Goal: Check status: Check status

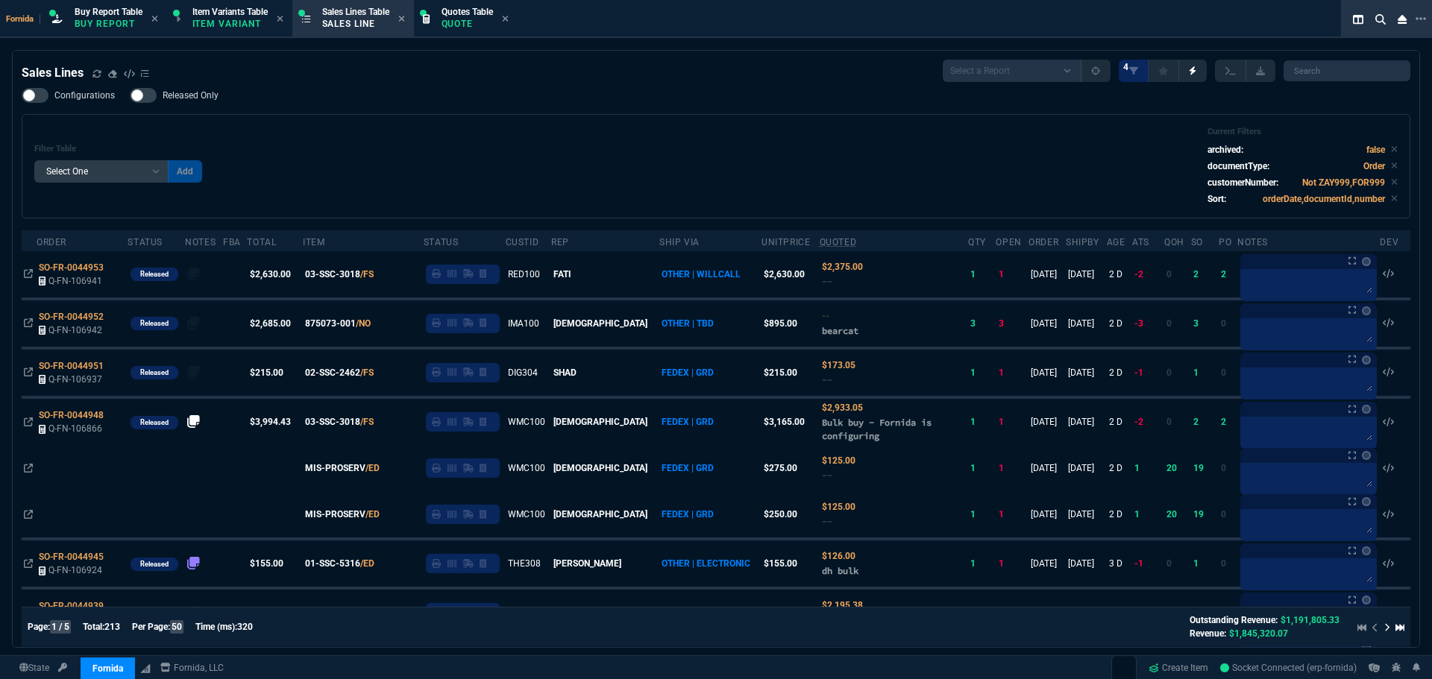
select select "1: BROV"
select select
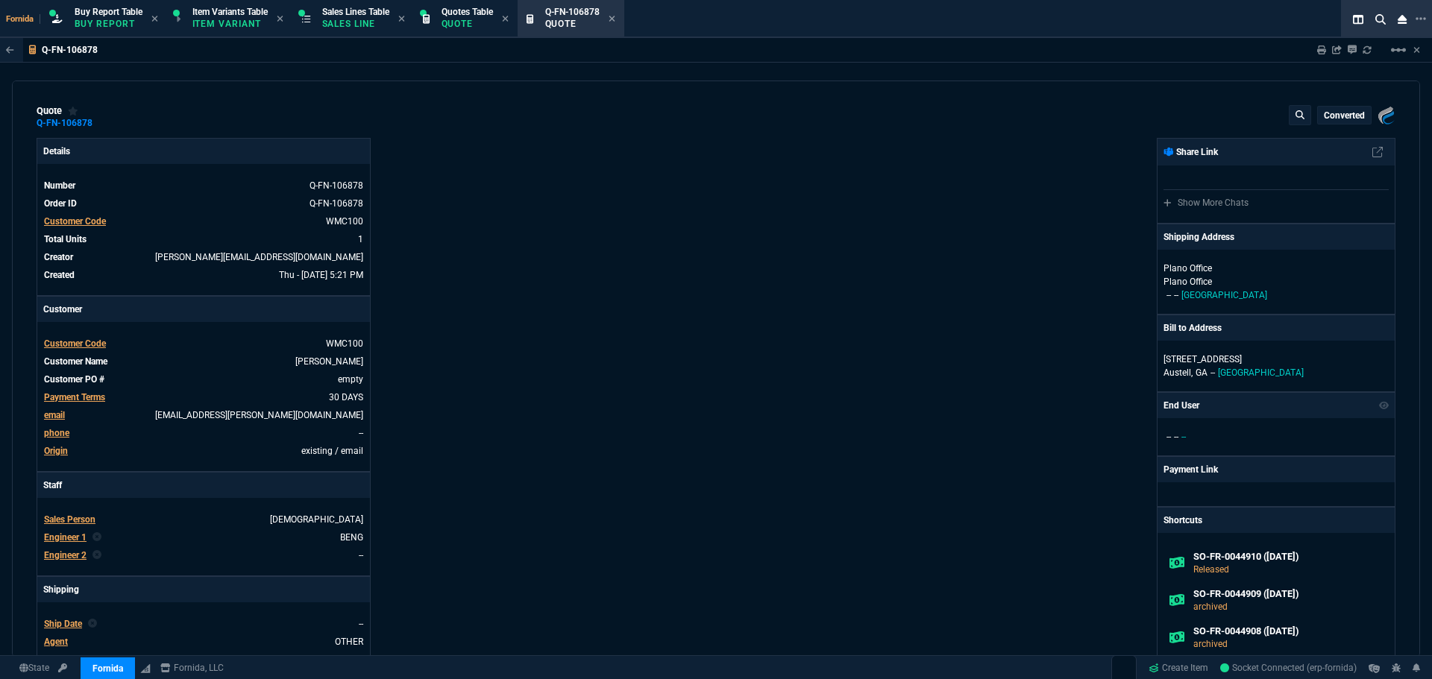
type input "10"
type input "17"
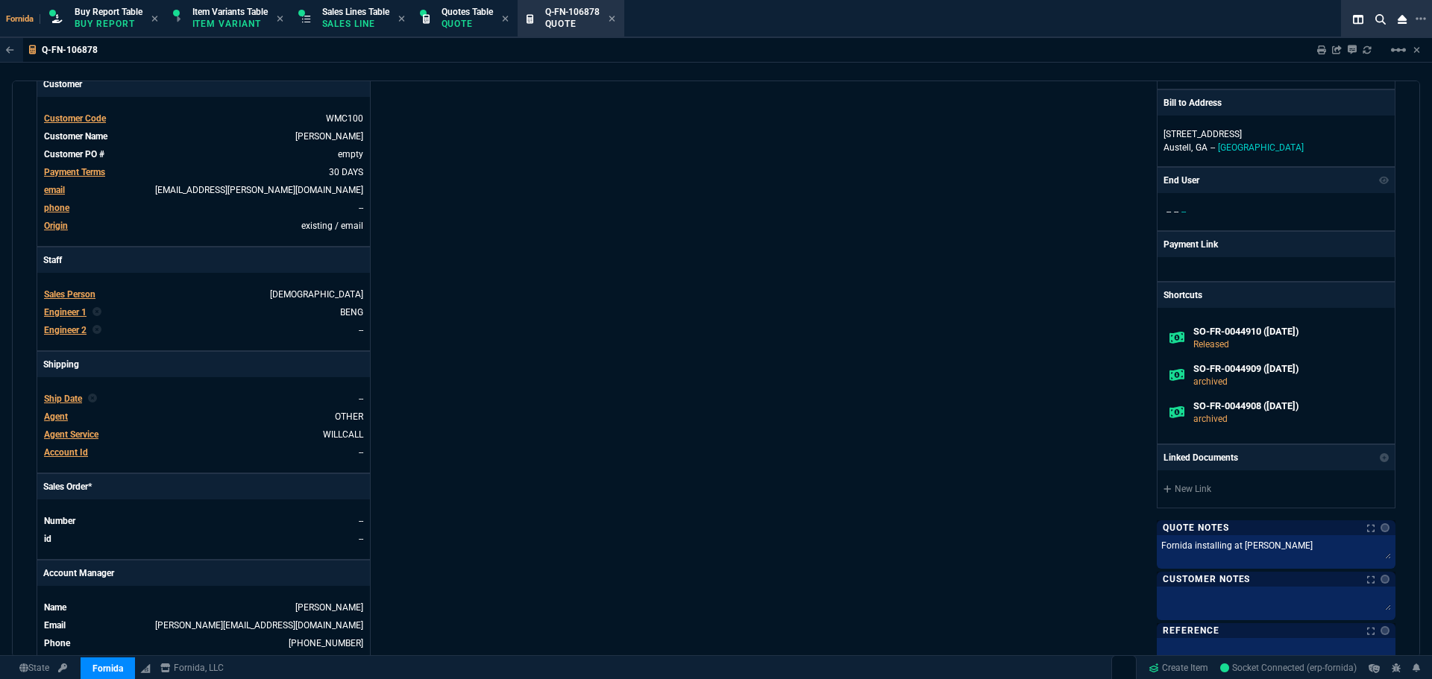
scroll to position [373, 0]
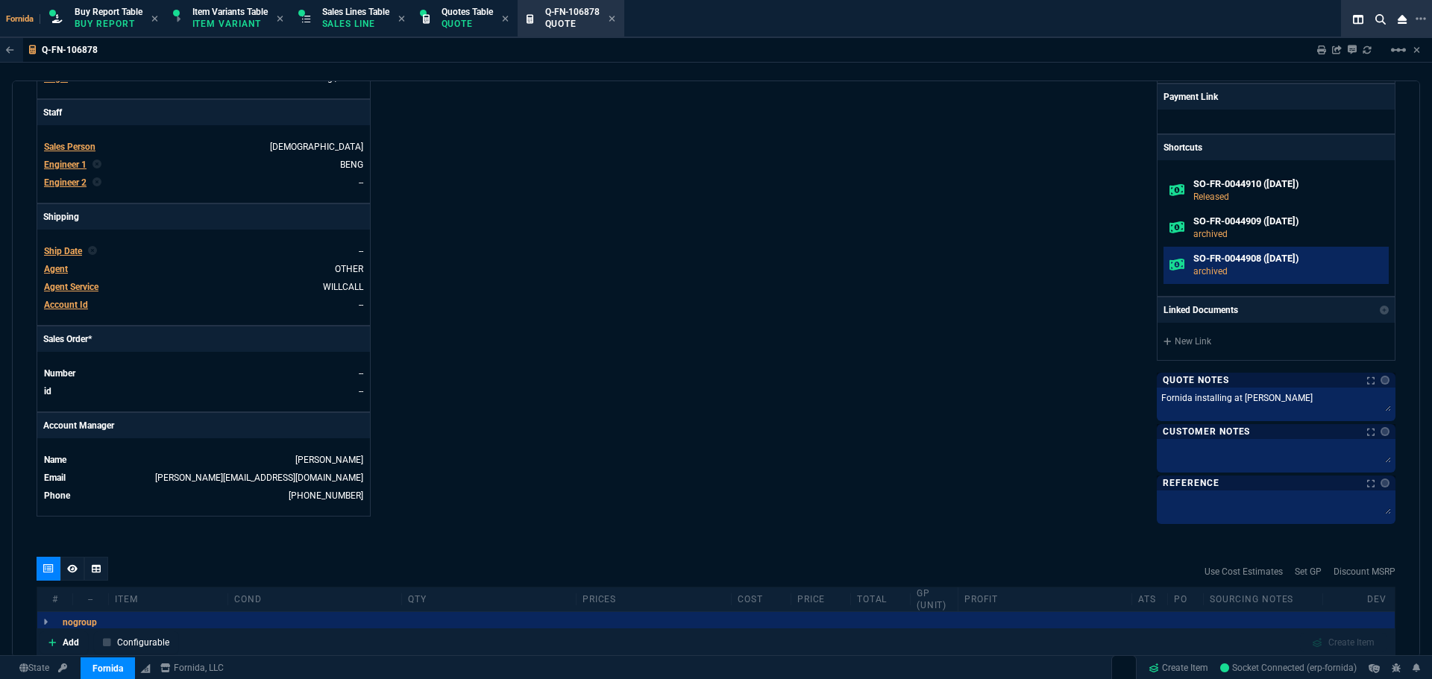
click at [1230, 256] on h6 "SO-FR-0044908 ([DATE])" at bounding box center [1287, 259] width 189 height 12
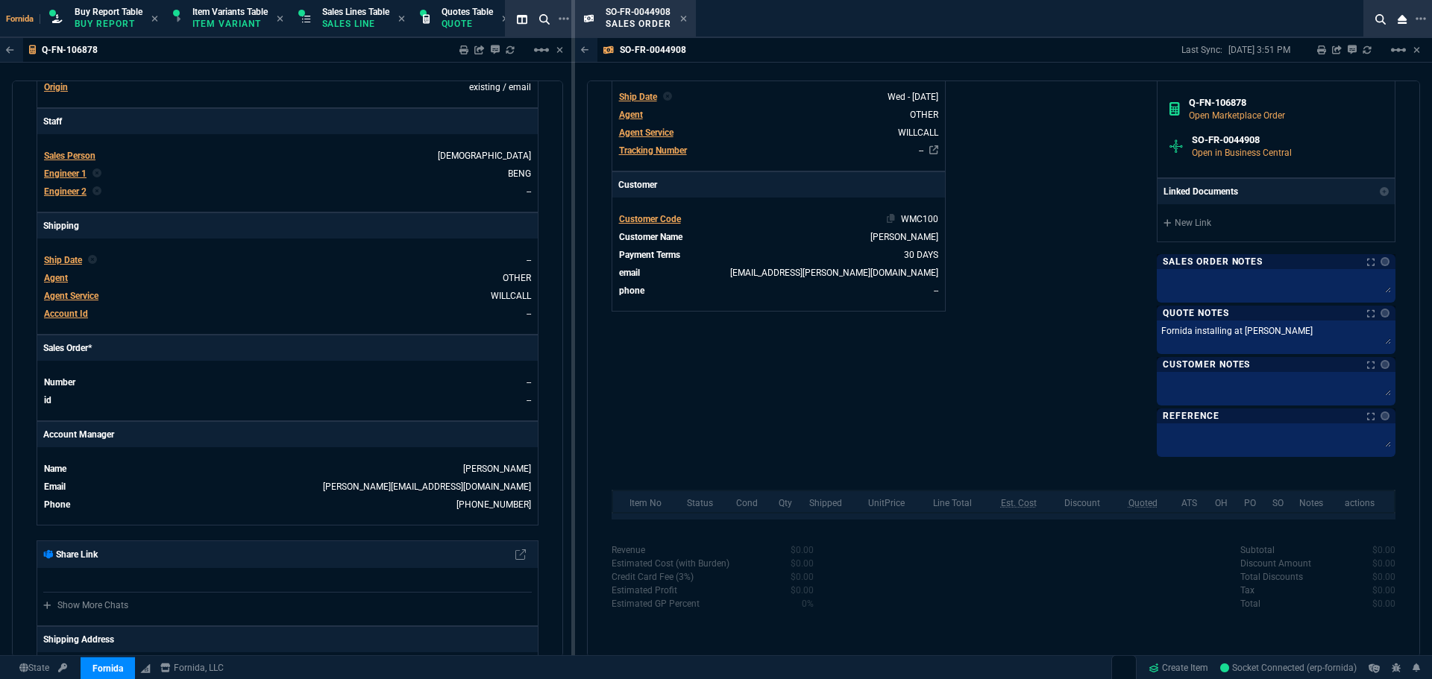
scroll to position [498, 0]
click at [683, 19] on icon at bounding box center [683, 19] width 6 height 6
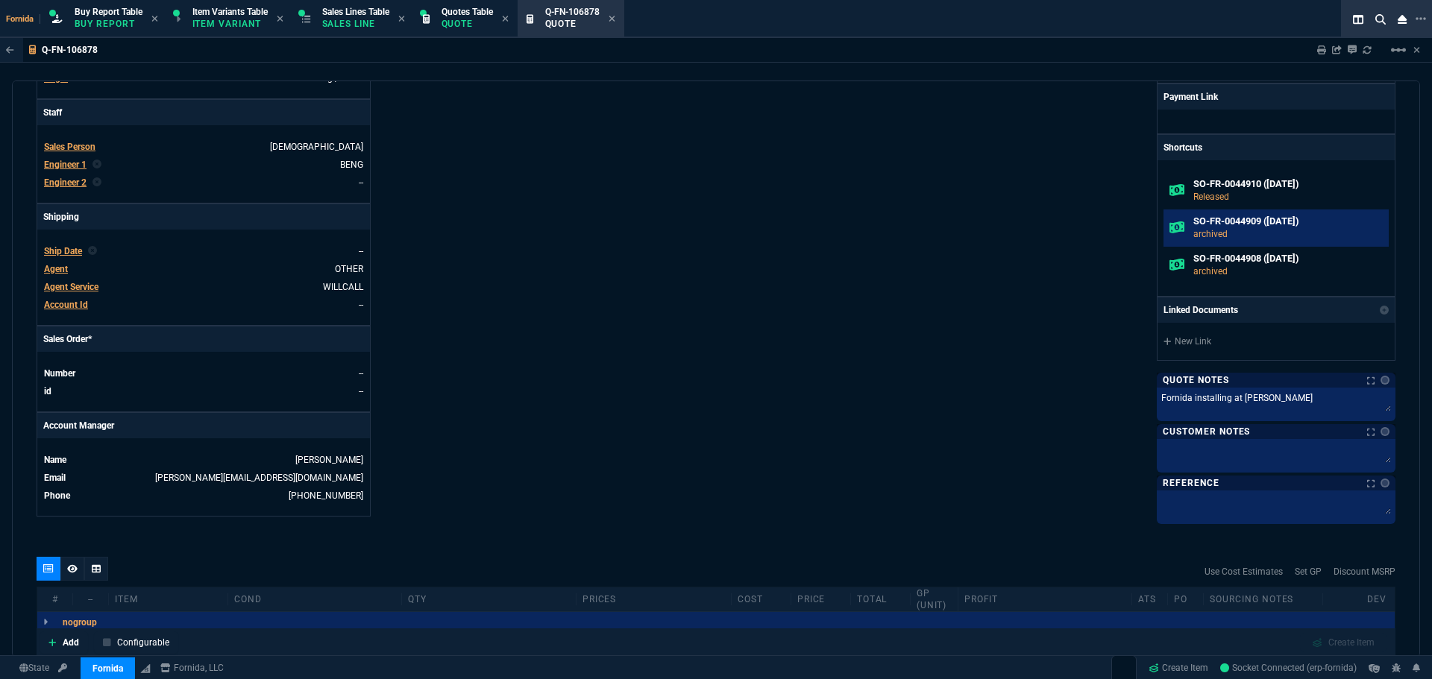
click at [1220, 232] on p "archived" at bounding box center [1287, 233] width 189 height 13
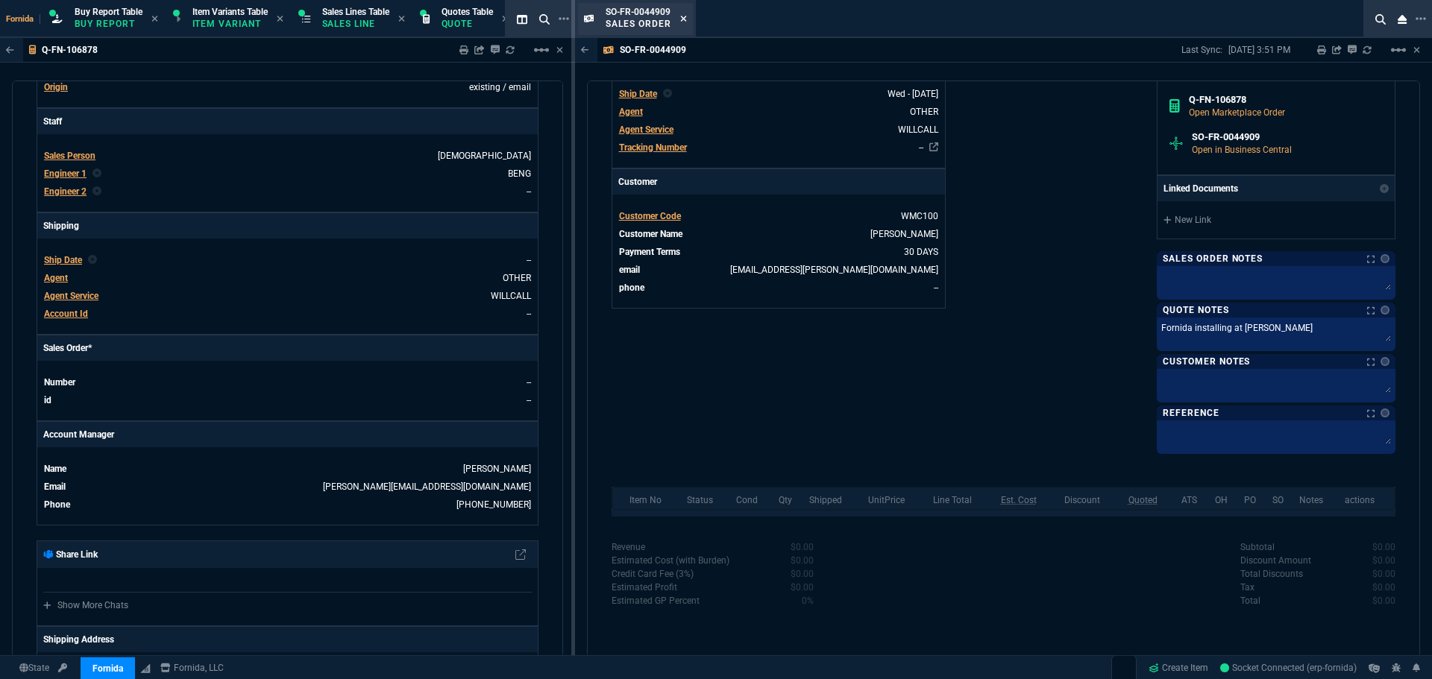
click at [683, 21] on icon at bounding box center [683, 18] width 7 height 9
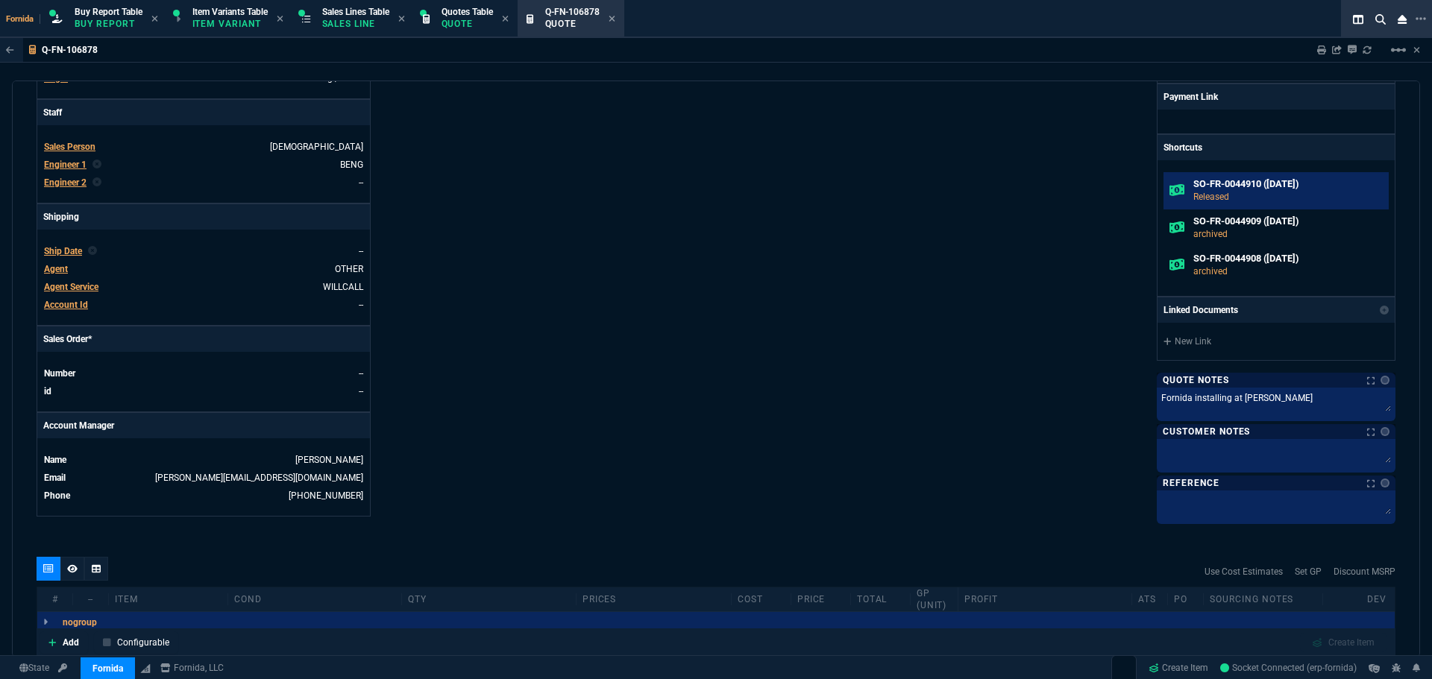
click at [1239, 193] on p "Released" at bounding box center [1287, 196] width 189 height 13
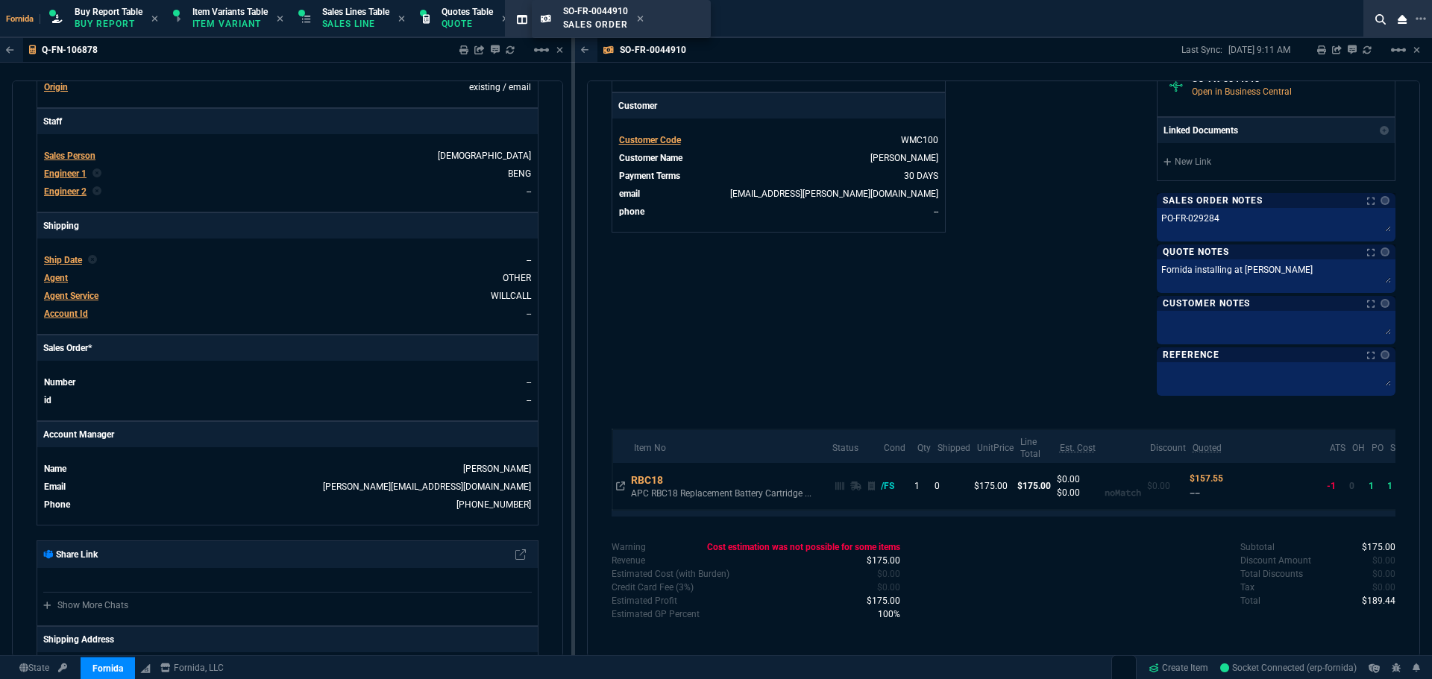
scroll to position [0, 1]
drag, startPoint x: 652, startPoint y: 21, endPoint x: 460, endPoint y: 27, distance: 192.5
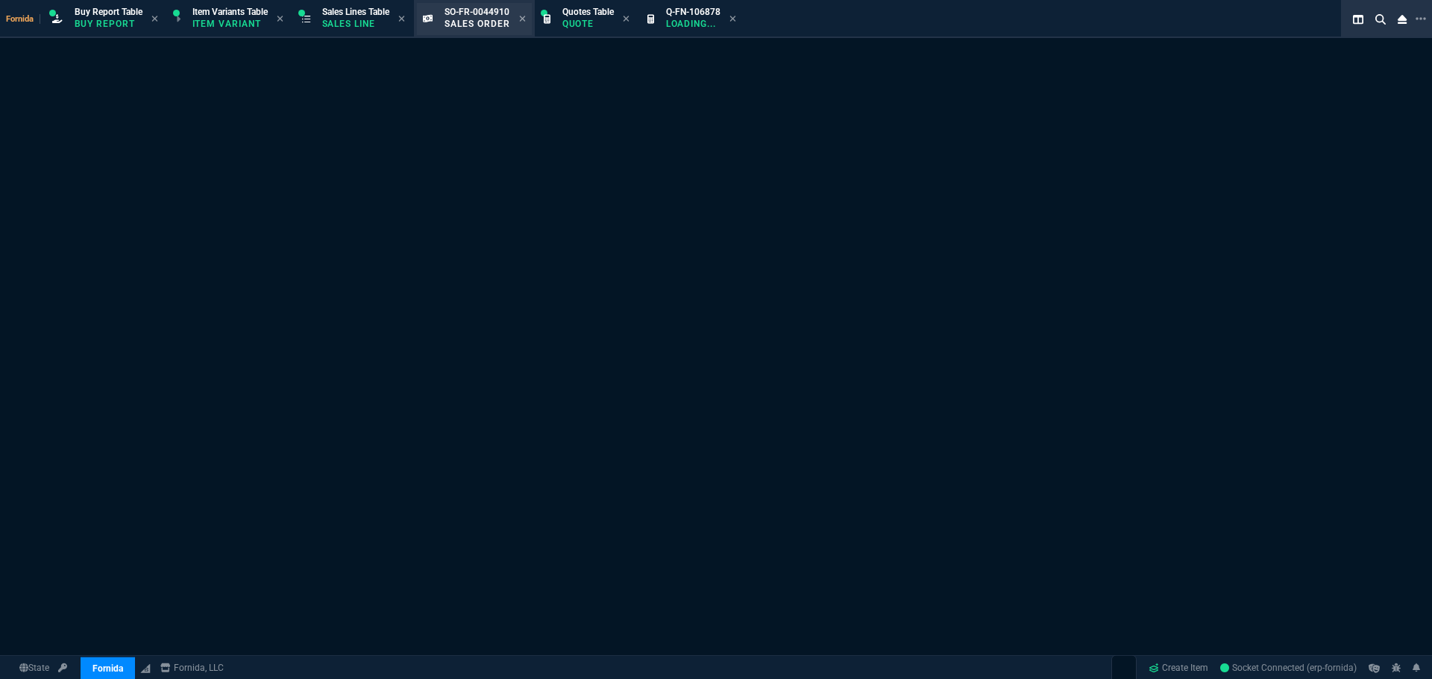
scroll to position [0, 0]
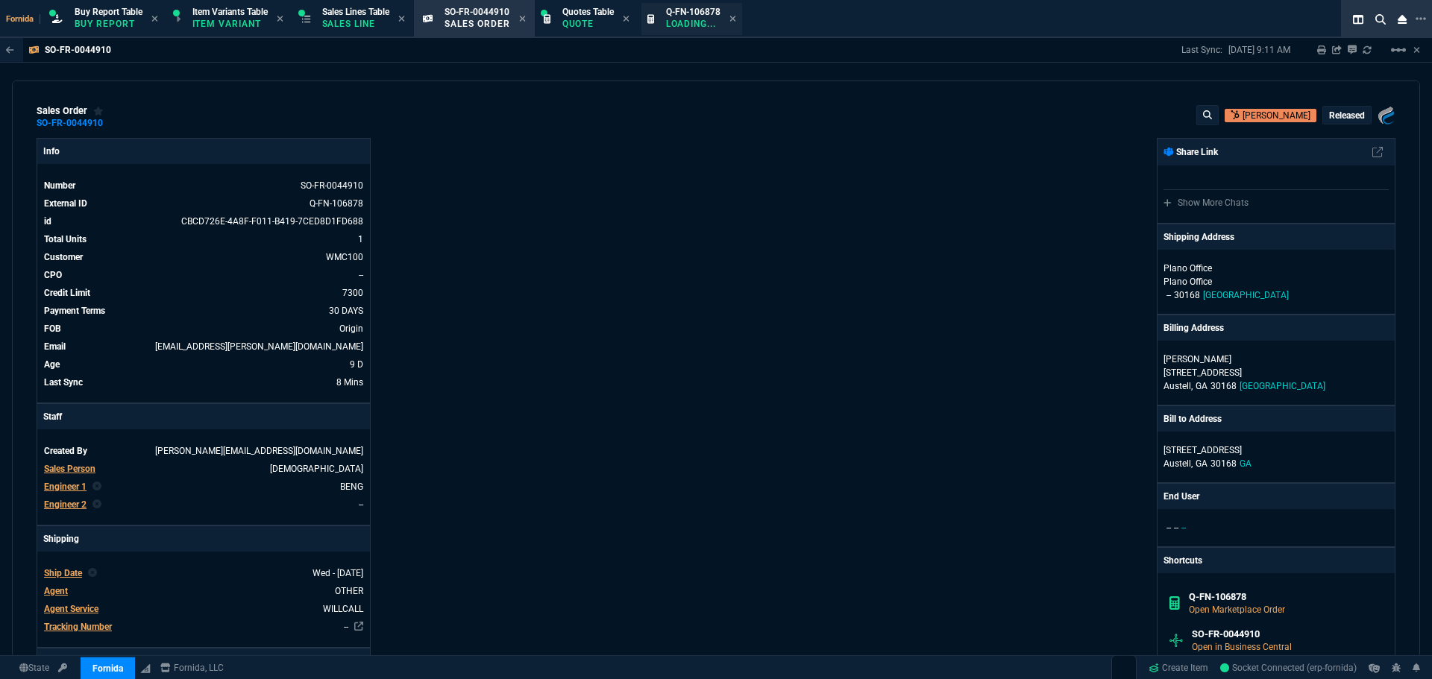
drag, startPoint x: 476, startPoint y: 22, endPoint x: 735, endPoint y: 19, distance: 259.5
drag, startPoint x: 476, startPoint y: 22, endPoint x: 699, endPoint y: 16, distance: 223.8
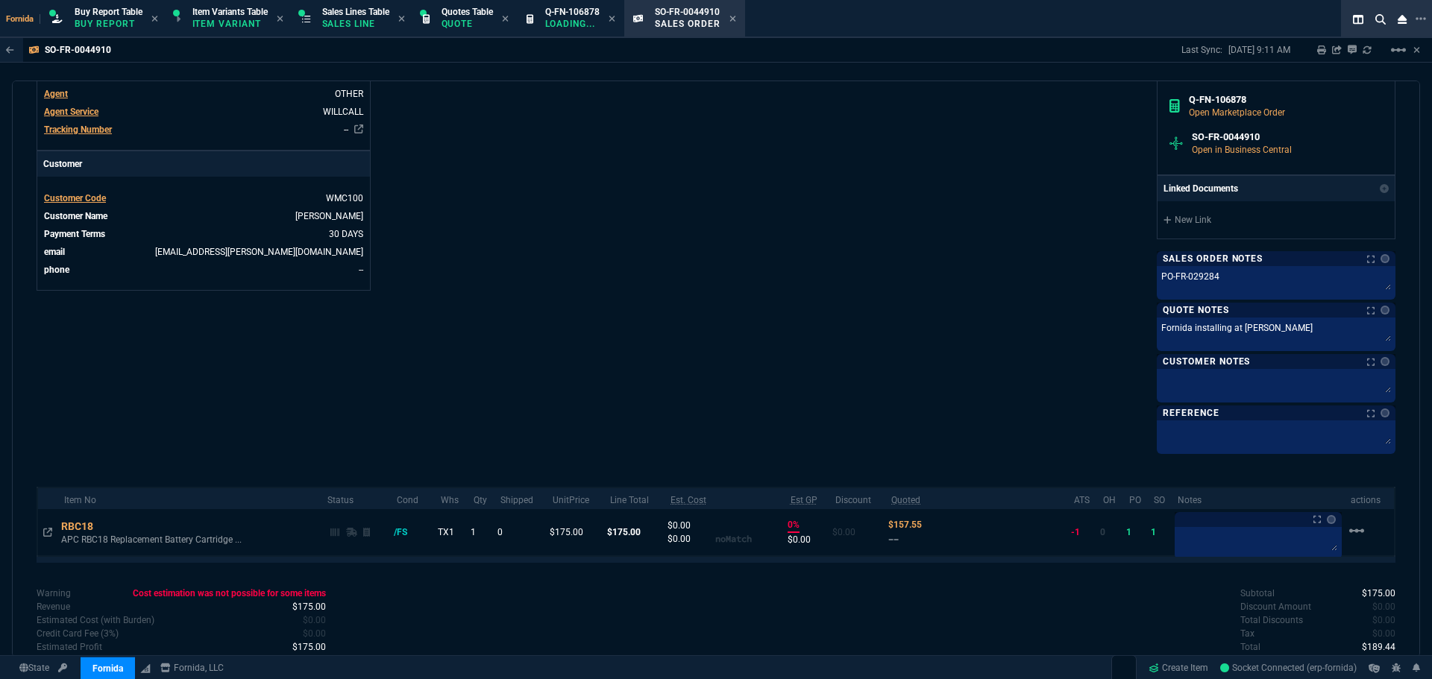
scroll to position [544, 0]
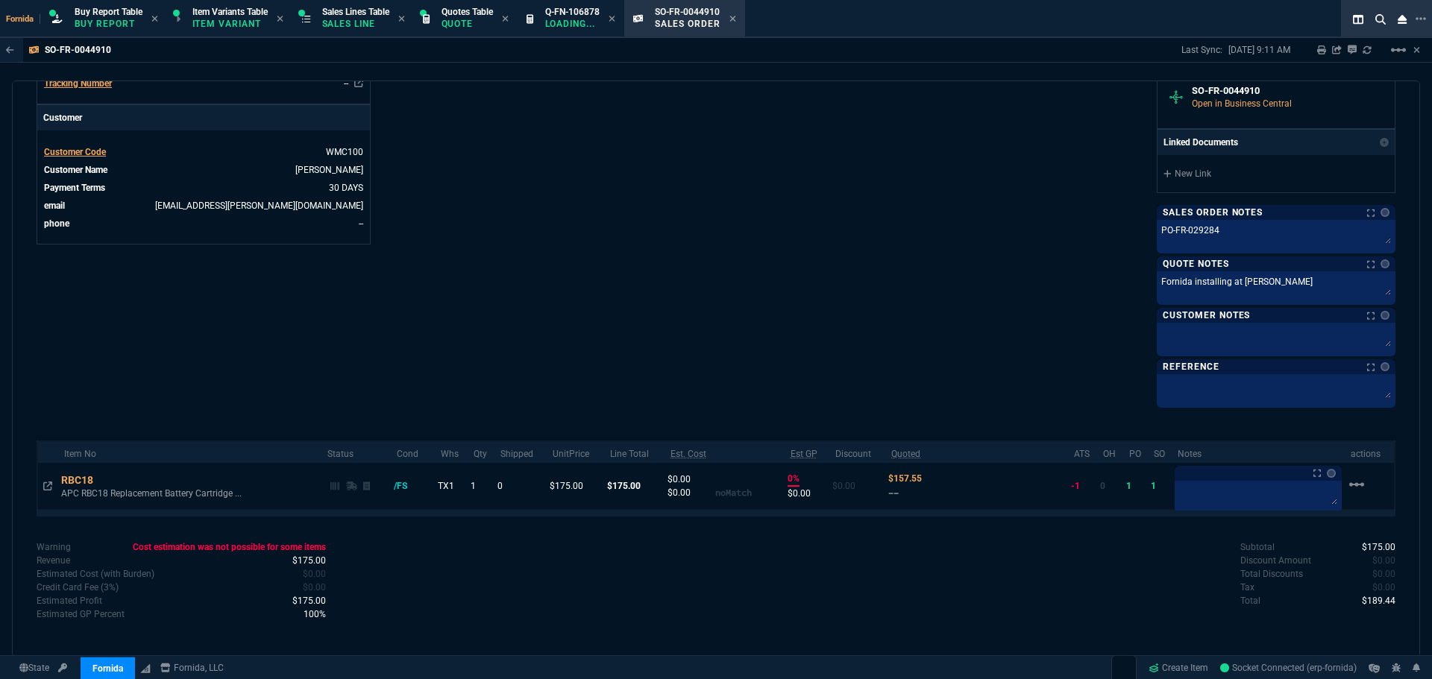
click at [315, 373] on div "Info Number SO-FR-0044910 External ID Q-FN-106878 id CBCD726E-4A8F-F011-B419-7C…" at bounding box center [376, -1] width 679 height 811
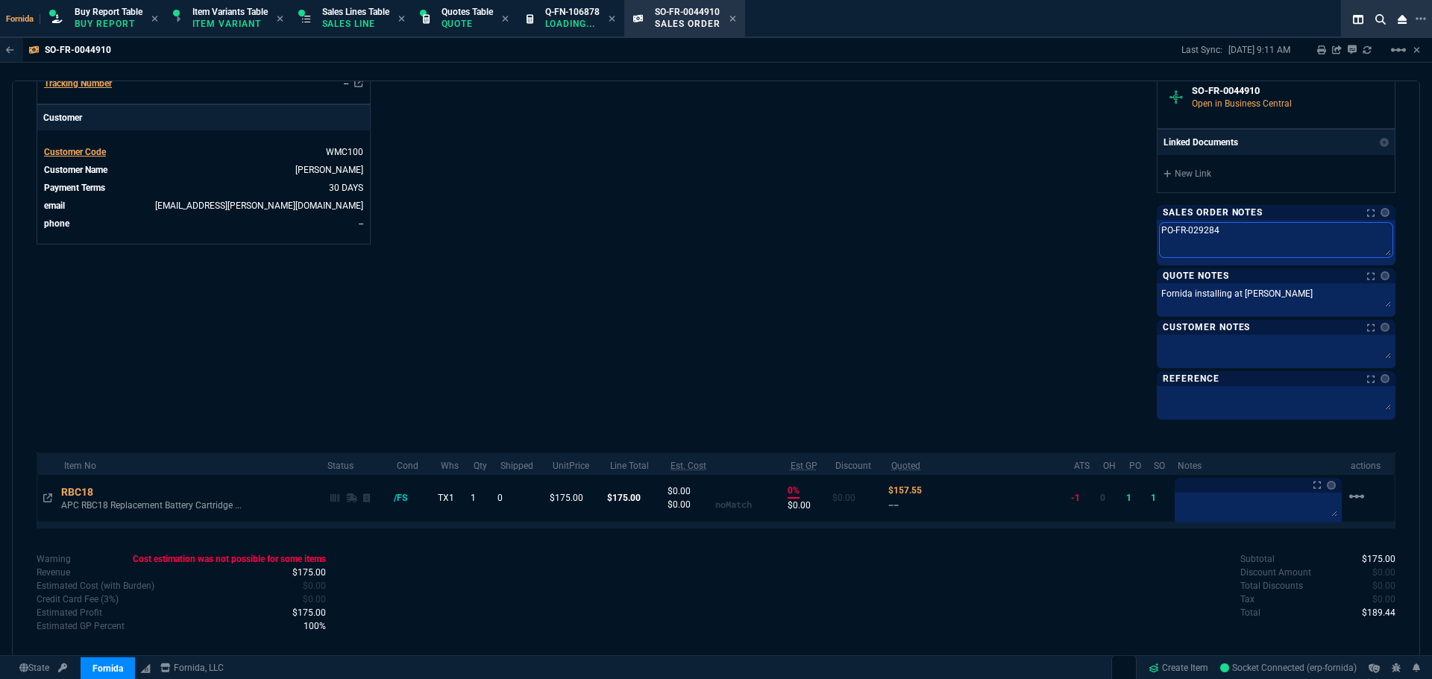
drag, startPoint x: 1259, startPoint y: 239, endPoint x: 1014, endPoint y: 248, distance: 244.8
click at [1049, 238] on div "Fornida, LLC [STREET_ADDRESS] Share Link Show More Chats Shipping Address Plano…" at bounding box center [1055, 5] width 679 height 822
click at [632, 226] on div "Info Number SO-FR-0044910 External ID Q-FN-106878 id CBCD726E-4A8F-F011-B419-7C…" at bounding box center [376, 5] width 679 height 822
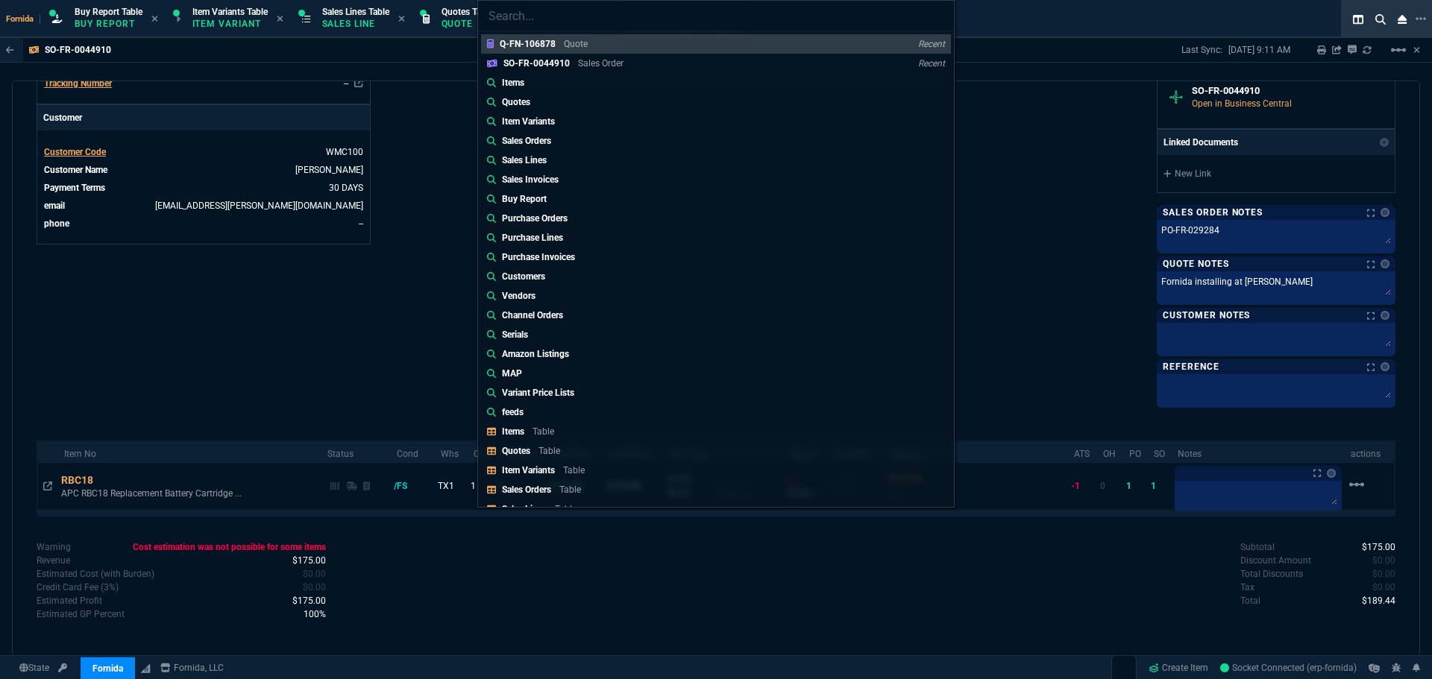
type input "Purchase Orders: PO-FR-029284"
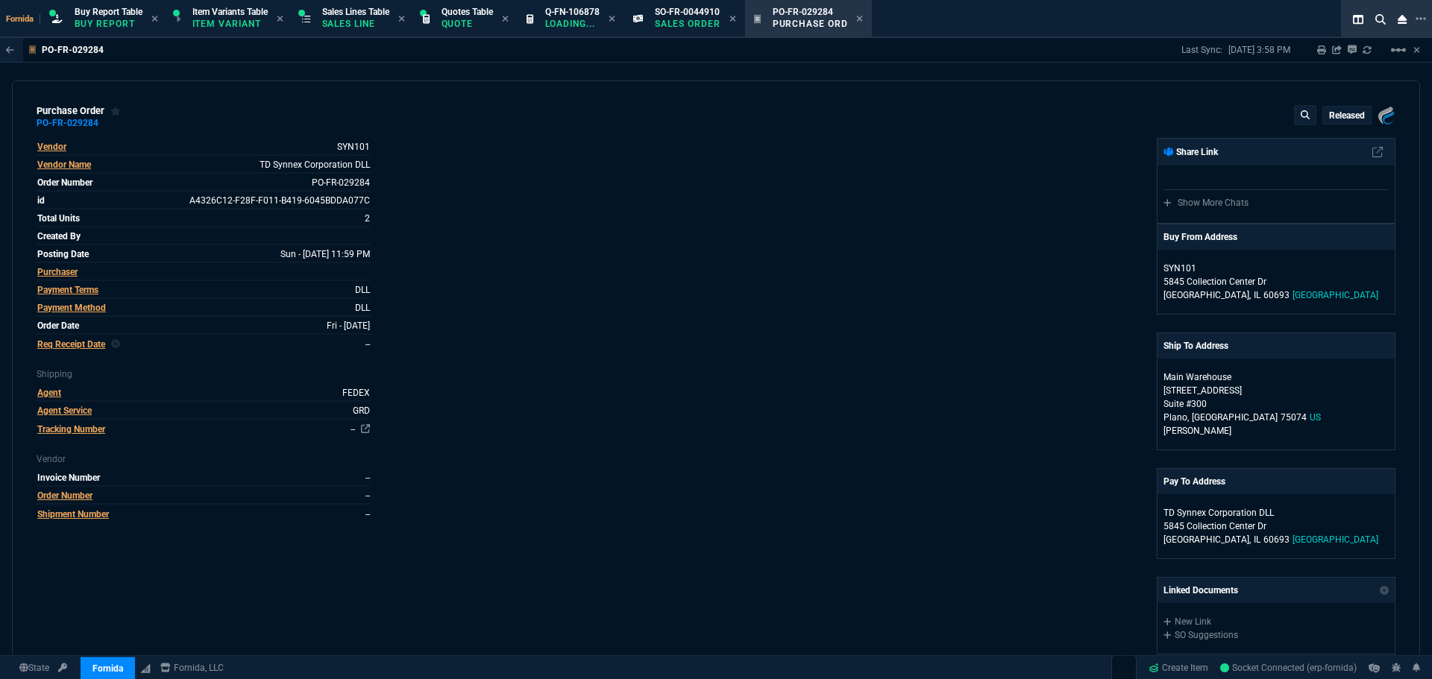
click at [103, 130] on div "purchase order PO-FR-029284 Released Fornida, LLC [STREET_ADDRESS] Vendor SYN10…" at bounding box center [716, 369] width 1408 height 577
click at [104, 128] on fa-icon at bounding box center [108, 123] width 8 height 10
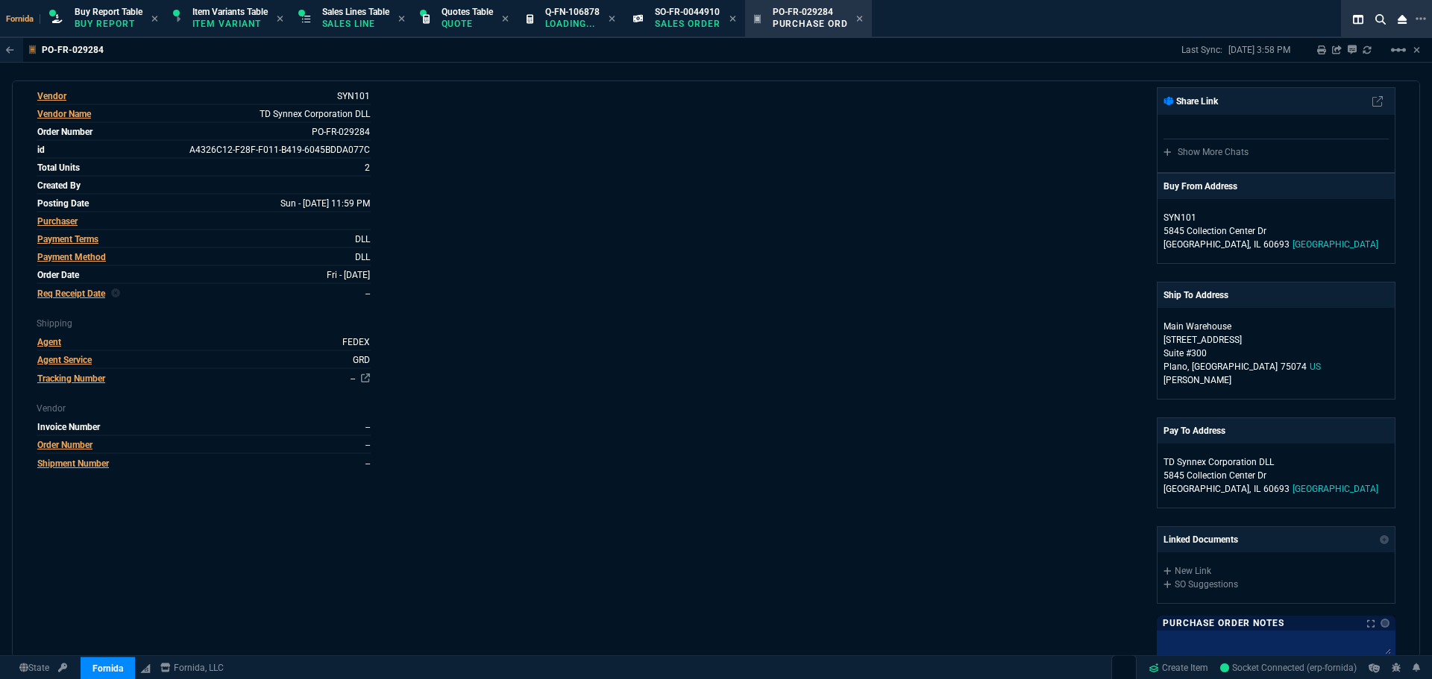
scroll to position [0, 0]
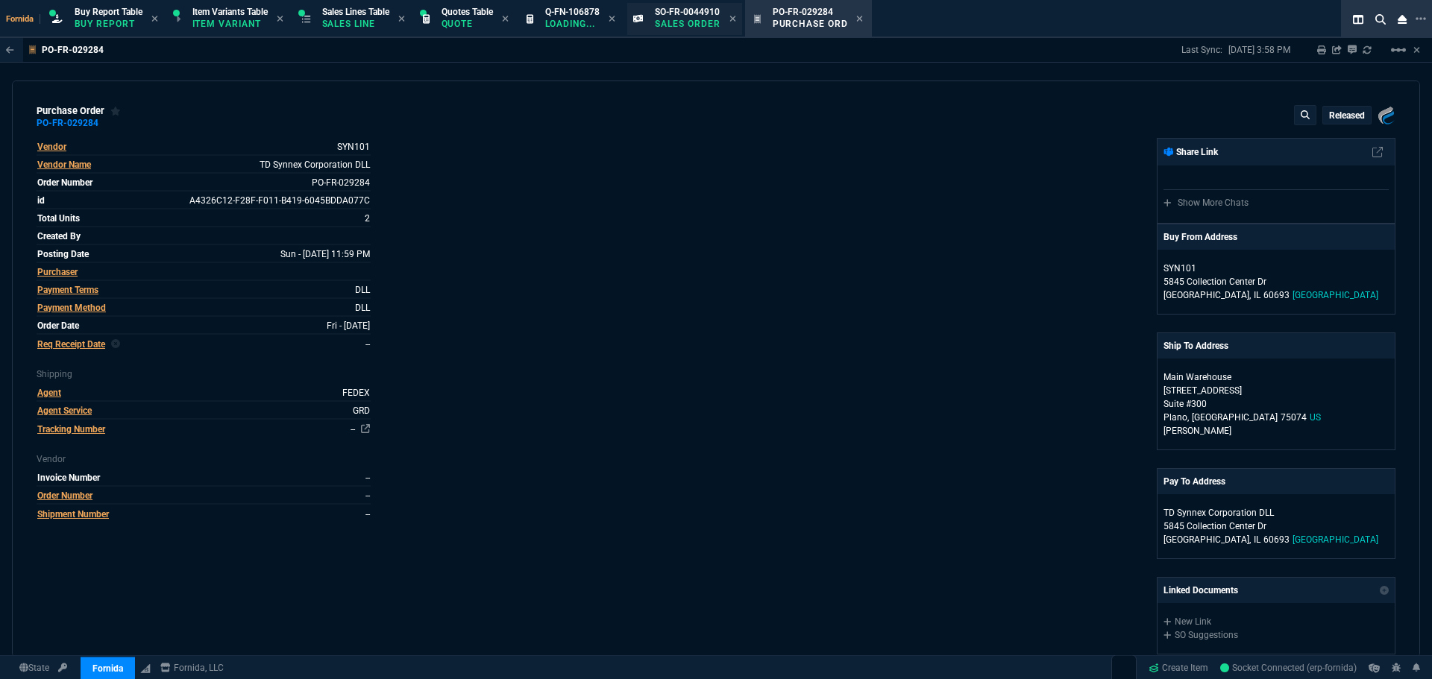
click at [693, 27] on p "Sales Order" at bounding box center [688, 24] width 66 height 12
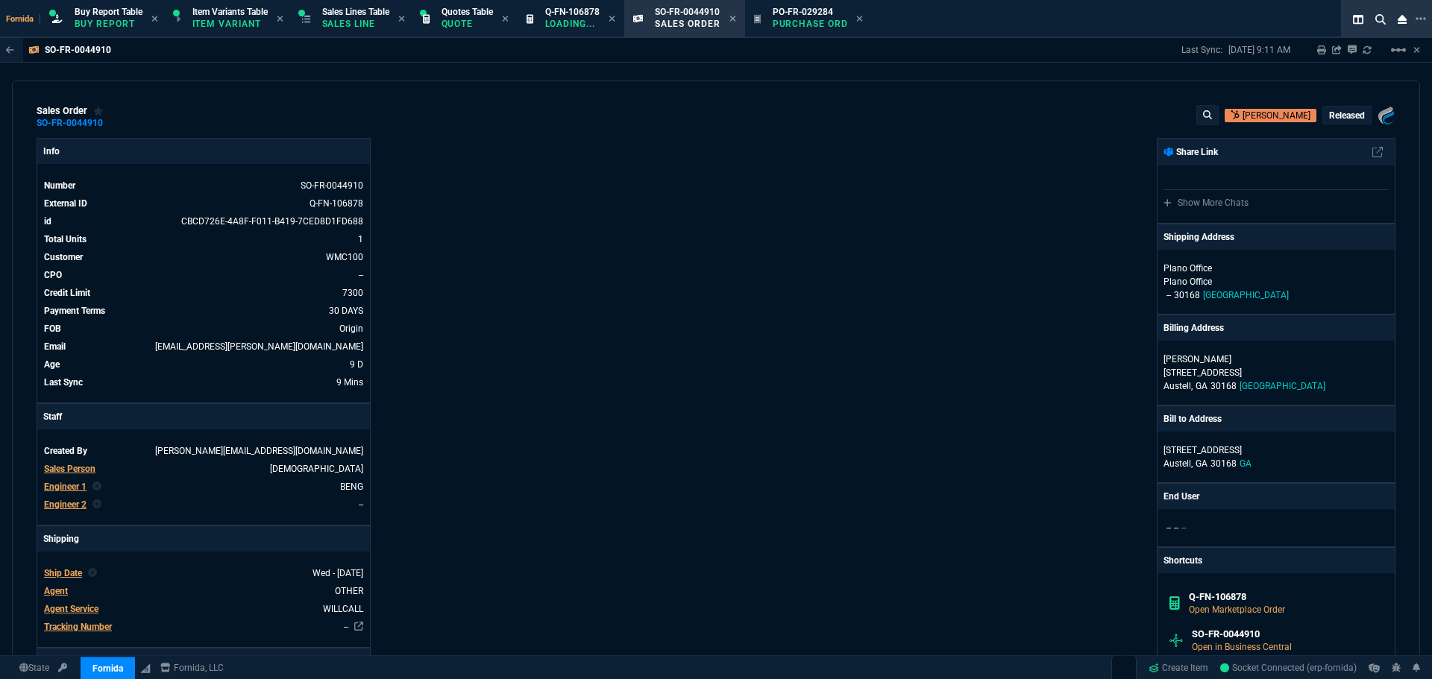
click at [863, 22] on icon at bounding box center [859, 18] width 7 height 9
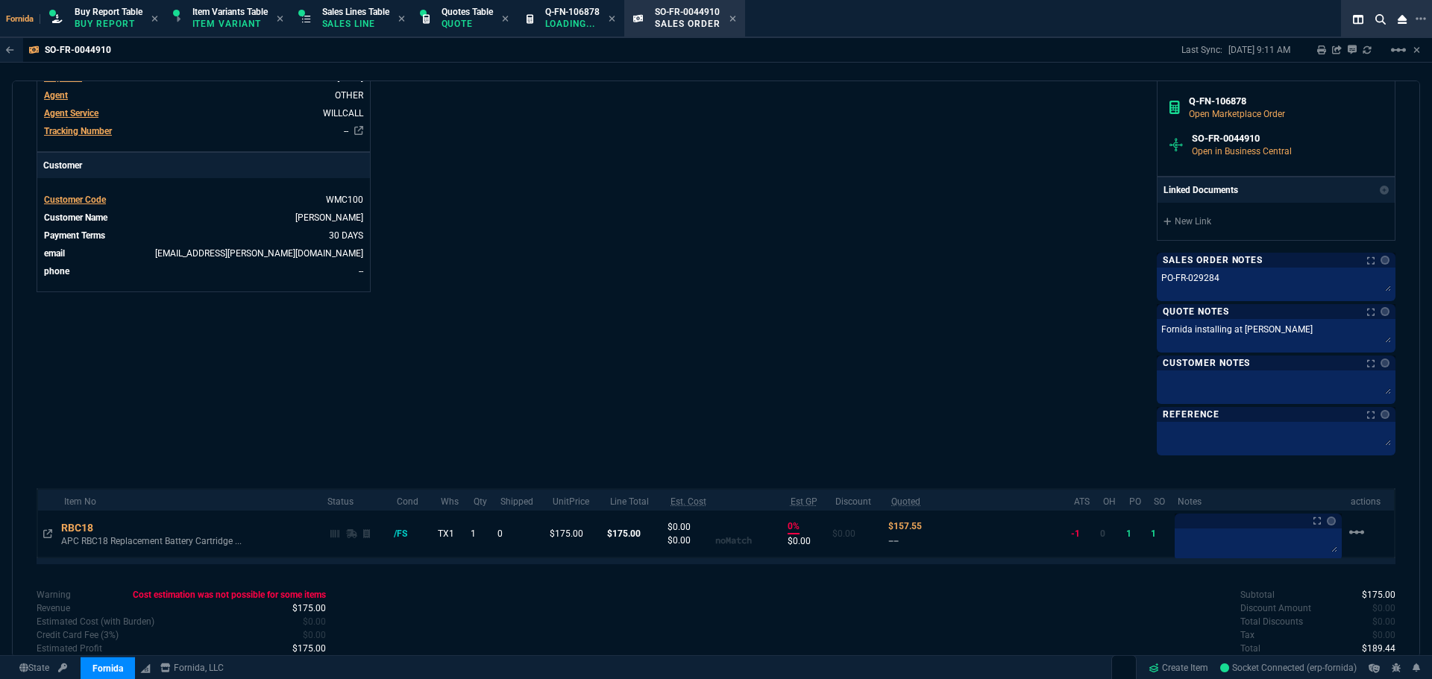
scroll to position [544, 0]
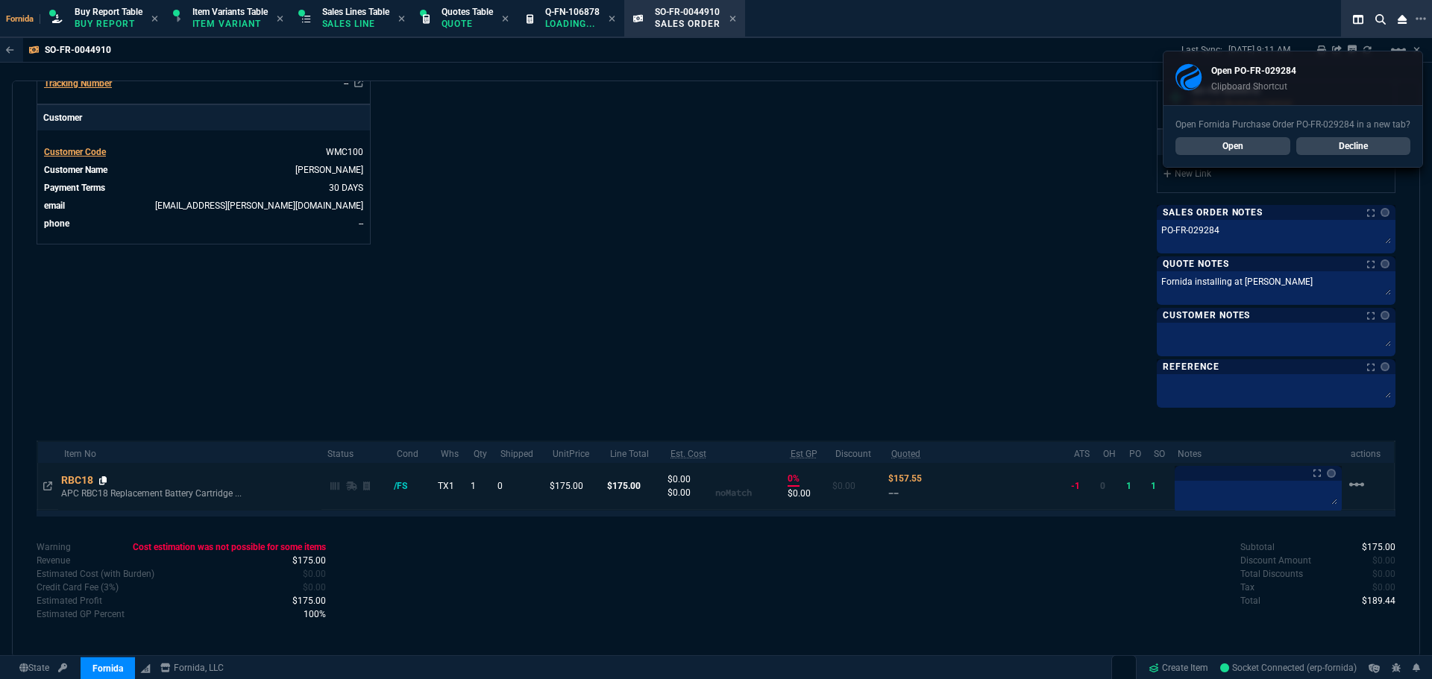
click at [103, 483] on icon at bounding box center [103, 480] width 8 height 9
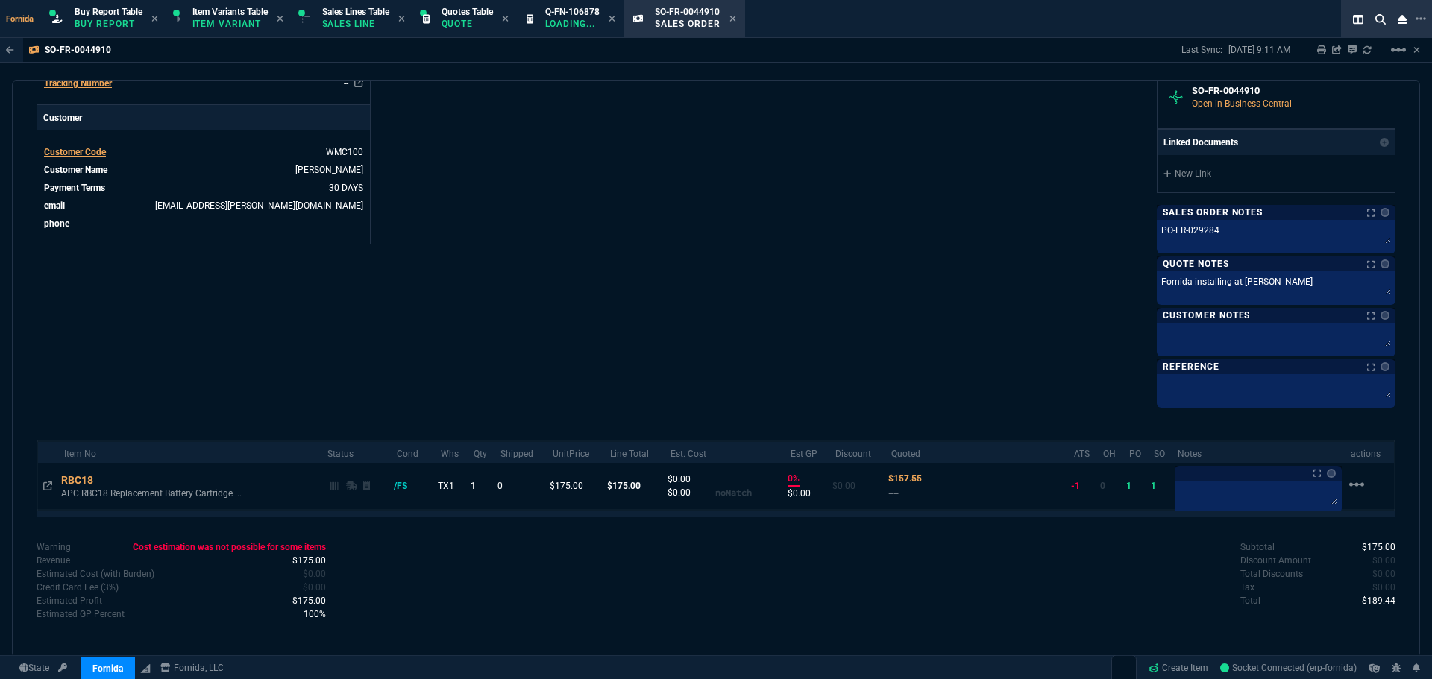
click at [449, 262] on div "Info Number SO-FR-0044910 External ID Q-FN-106878 id CBCD726E-4A8F-F011-B419-7C…" at bounding box center [376, -1] width 679 height 811
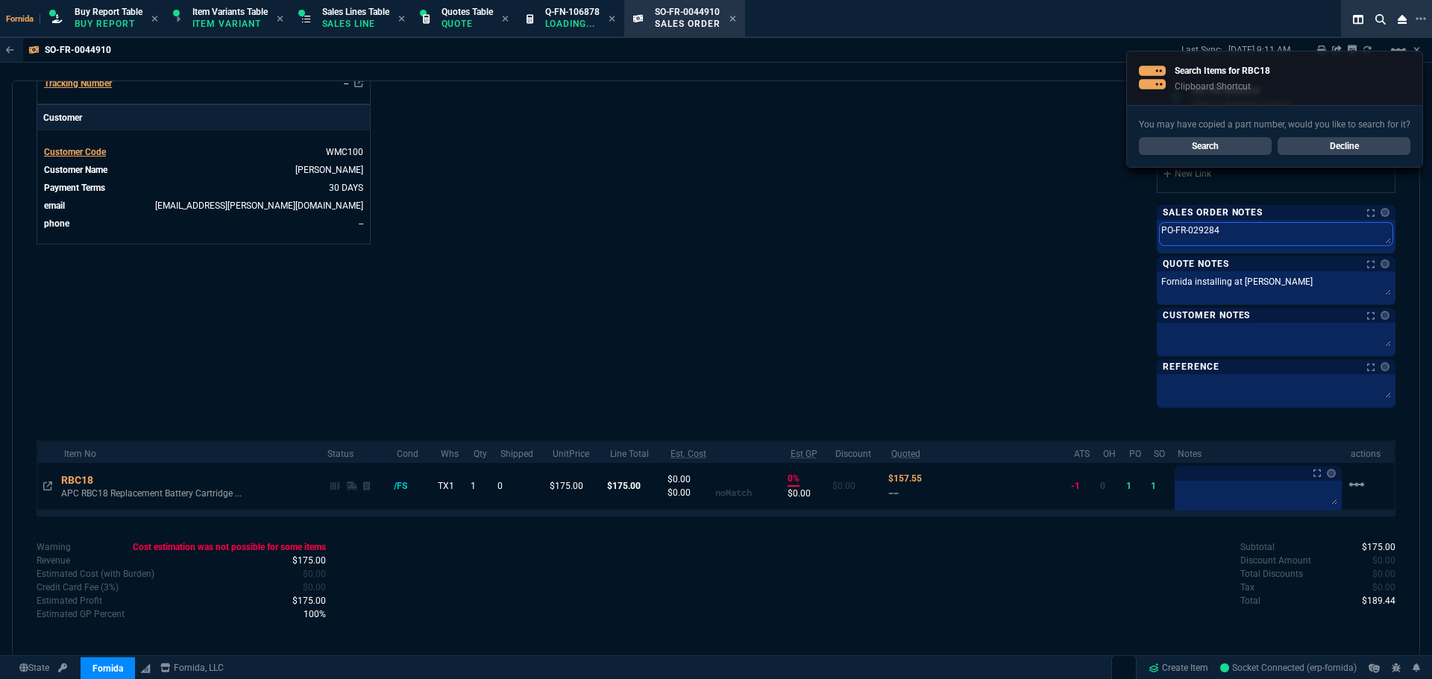
drag, startPoint x: 1227, startPoint y: 242, endPoint x: 947, endPoint y: 242, distance: 280.4
click at [951, 242] on div "Fornida, LLC [STREET_ADDRESS] Share Link Show More Chats Shipping Address Plano…" at bounding box center [1055, -1] width 679 height 811
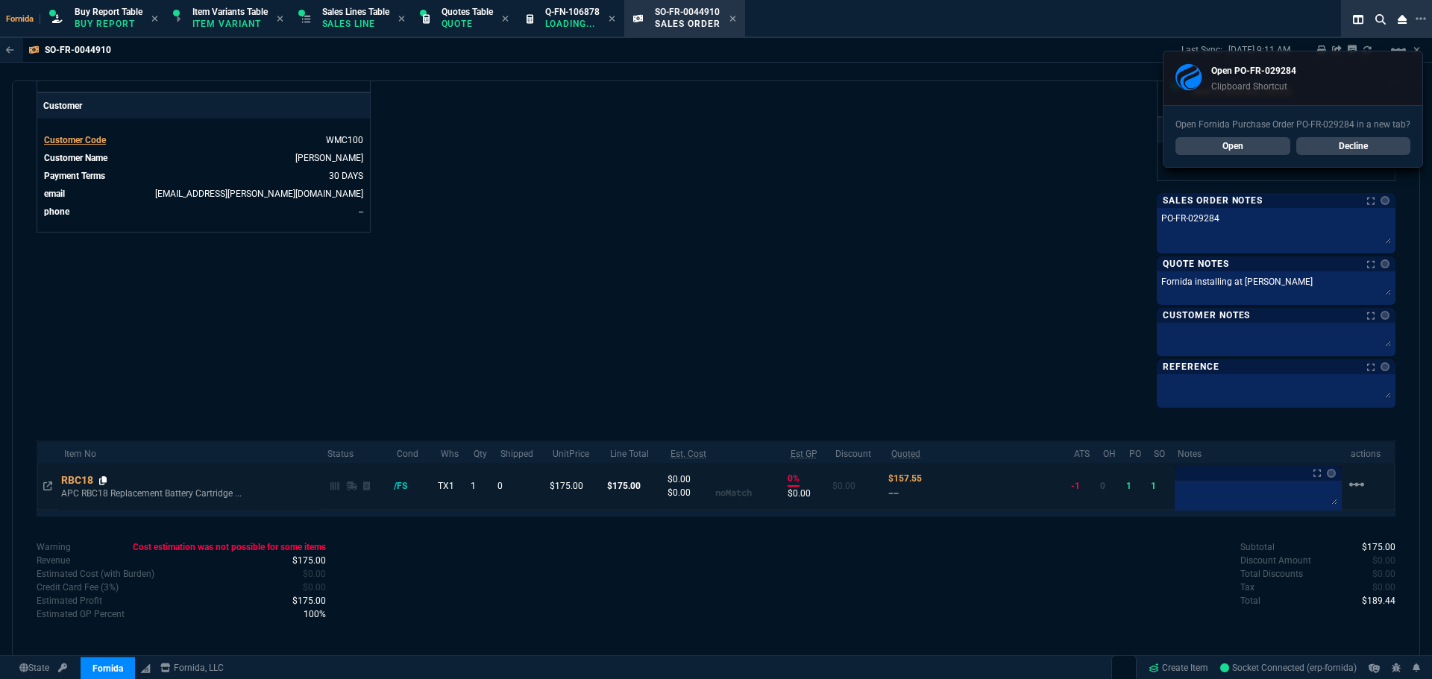
click at [104, 482] on icon at bounding box center [103, 480] width 8 height 9
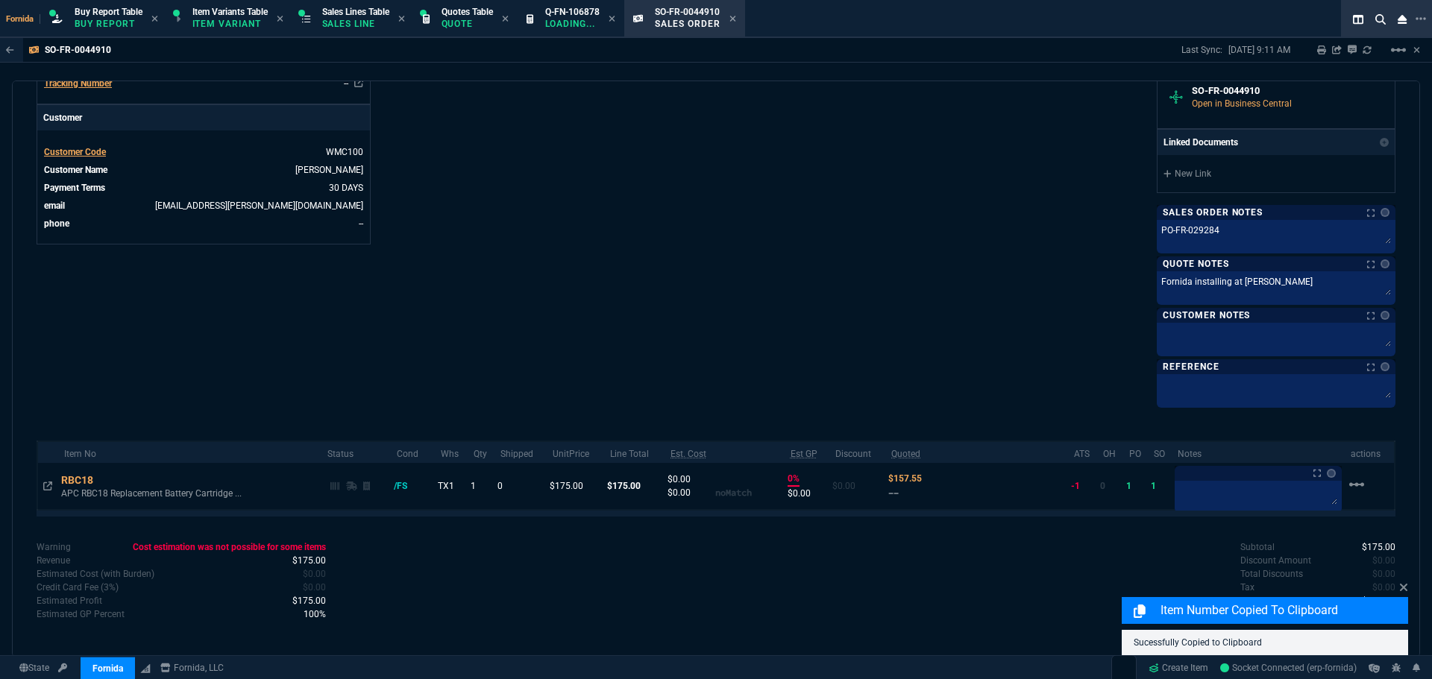
scroll to position [245, 0]
